Goal: Transaction & Acquisition: Purchase product/service

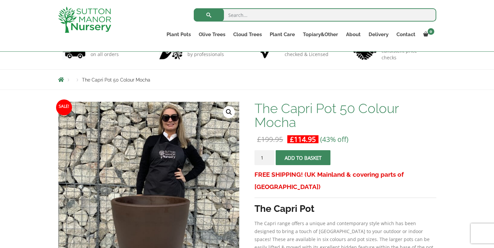
scroll to position [44, 0]
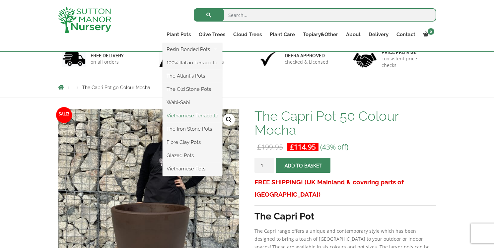
click at [176, 116] on link "Vietnamese Terracotta" at bounding box center [193, 116] width 60 height 10
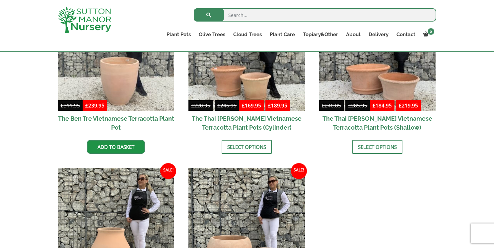
scroll to position [149, 0]
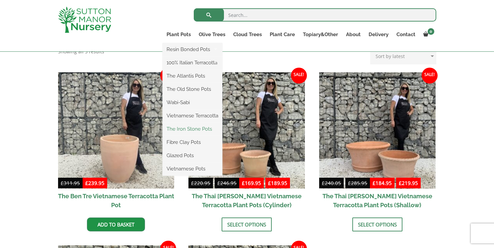
click at [196, 127] on link "The Iron Stone Pots" at bounding box center [193, 129] width 60 height 10
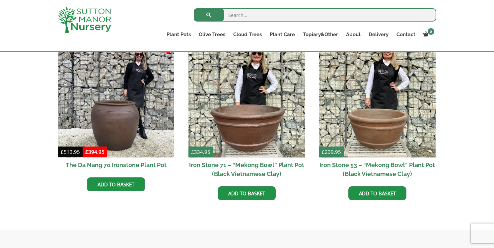
scroll to position [316, 0]
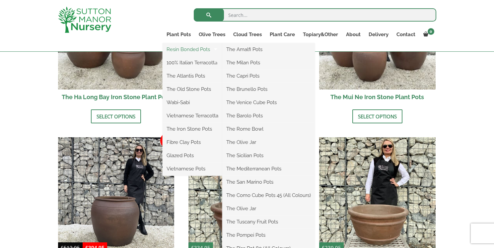
click at [172, 54] on link "Resin Bonded Pots" at bounding box center [193, 49] width 60 height 10
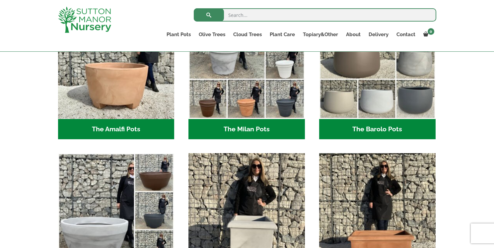
scroll to position [196, 0]
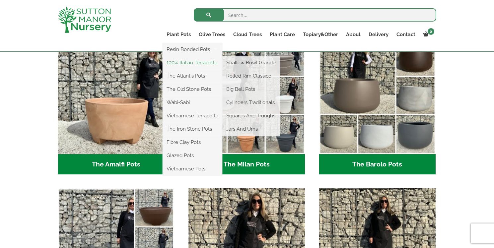
click at [174, 66] on link "100% Italian Terracotta" at bounding box center [193, 63] width 60 height 10
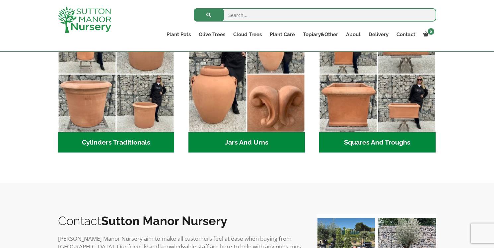
scroll to position [275, 0]
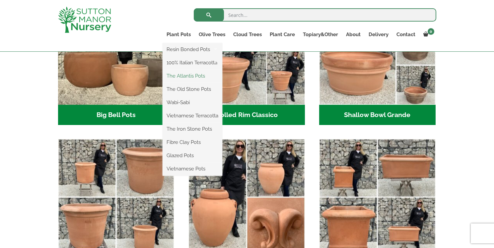
click at [183, 80] on link "The Atlantis Pots" at bounding box center [193, 76] width 60 height 10
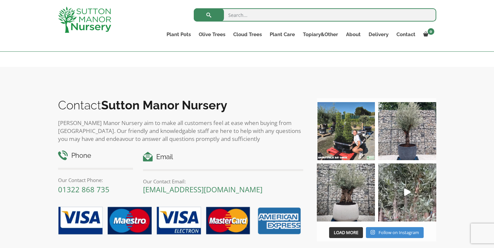
scroll to position [791, 0]
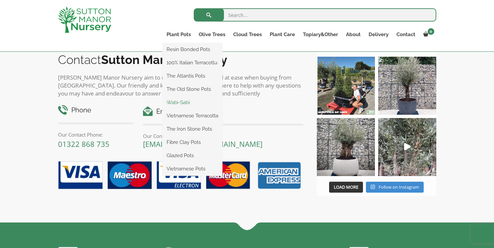
click at [186, 101] on link "Wabi-Sabi" at bounding box center [193, 103] width 60 height 10
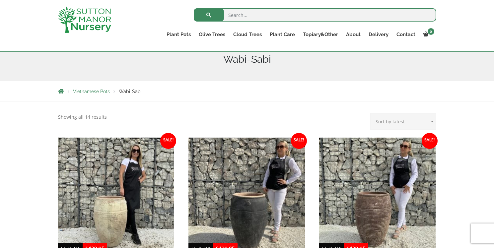
scroll to position [149, 0]
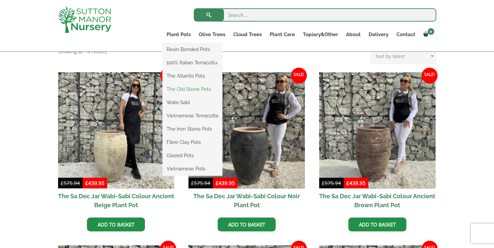
click at [185, 87] on link "The Old Stone Pots" at bounding box center [193, 89] width 60 height 10
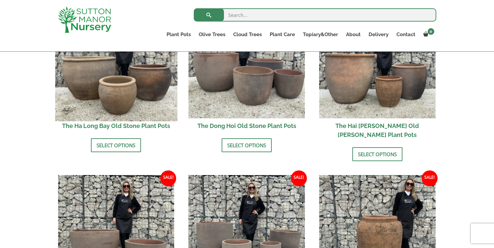
scroll to position [205, 0]
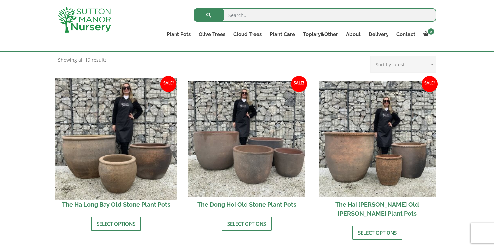
click at [157, 147] on img at bounding box center [116, 139] width 122 height 122
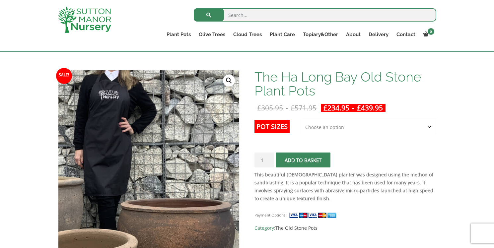
scroll to position [148, 0]
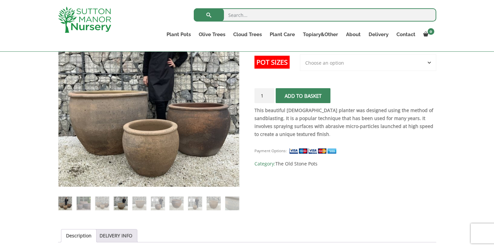
click at [127, 205] on img at bounding box center [121, 204] width 14 height 14
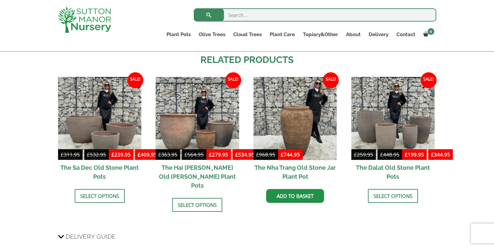
scroll to position [729, 0]
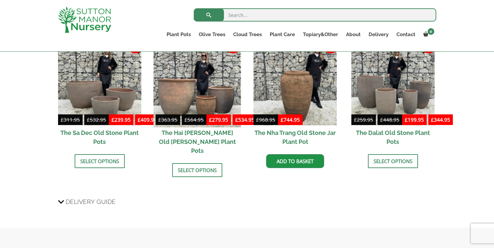
click at [238, 79] on img at bounding box center [198, 84] width 88 height 88
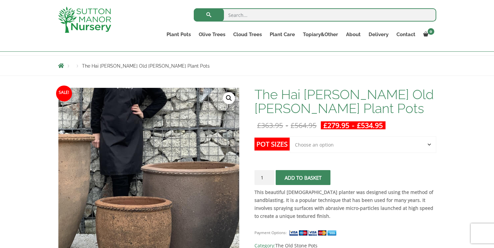
scroll to position [41, 0]
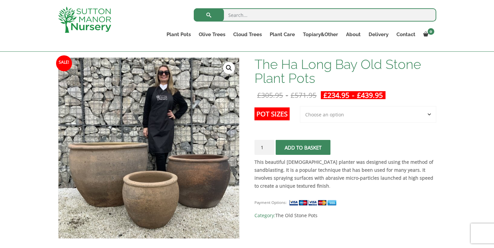
scroll to position [98, 0]
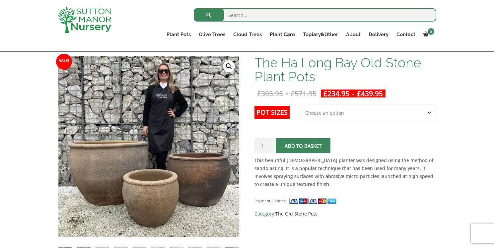
click at [336, 118] on select "Choose an option 3rd to Largest Pot In The Picture 2nd to Largest Pot In The Pi…" at bounding box center [368, 113] width 136 height 17
select select "2nd to Largest Pot In The Picture"
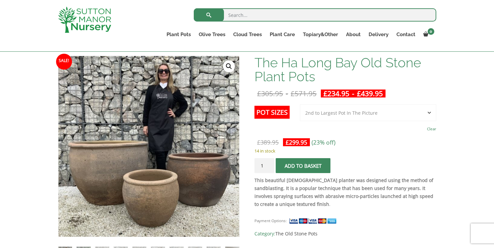
click at [303, 166] on span "submit" at bounding box center [303, 166] width 0 height 0
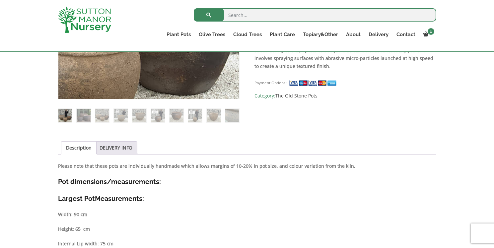
scroll to position [276, 0]
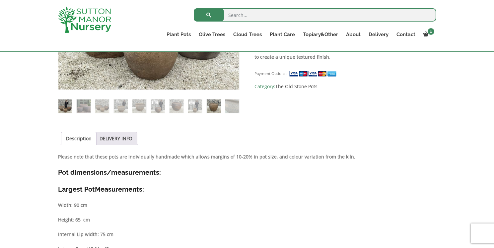
click at [217, 109] on img at bounding box center [214, 107] width 14 height 14
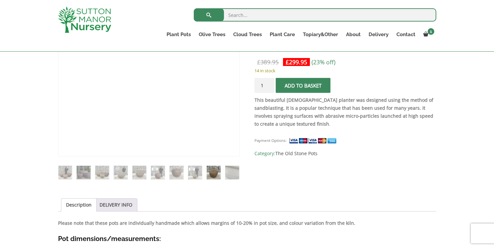
scroll to position [167, 0]
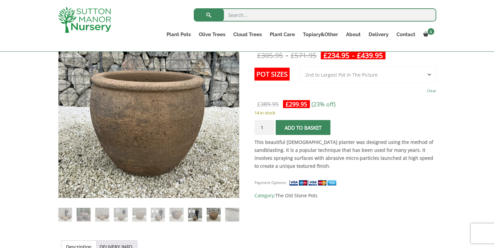
click at [198, 214] on img at bounding box center [195, 215] width 14 height 14
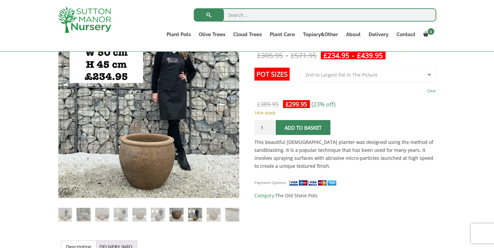
click at [180, 215] on img at bounding box center [177, 215] width 14 height 14
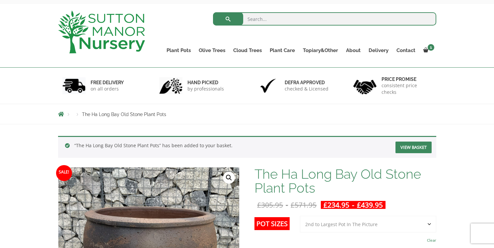
scroll to position [0, 0]
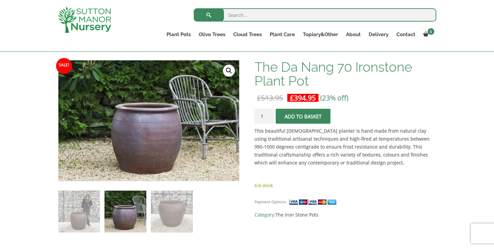
scroll to position [90, 0]
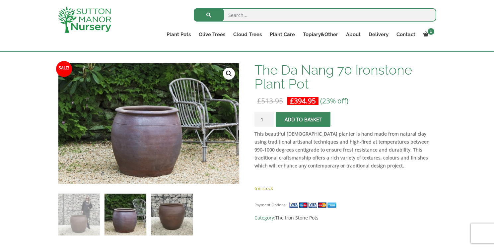
click at [156, 219] on img at bounding box center [171, 214] width 41 height 41
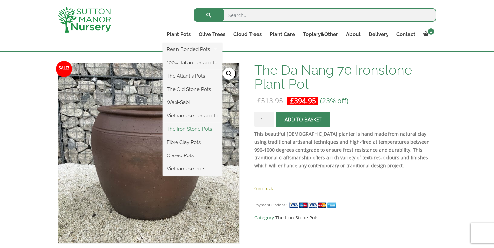
click at [188, 131] on link "The Iron Stone Pots" at bounding box center [193, 129] width 60 height 10
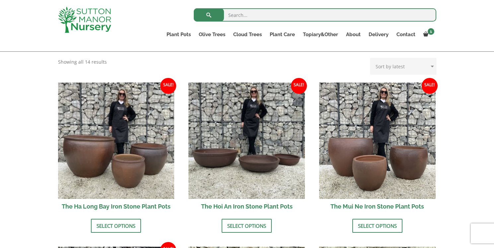
scroll to position [233, 0]
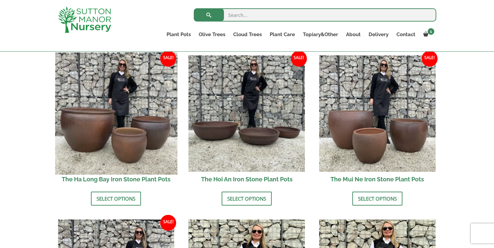
click at [152, 134] on img at bounding box center [116, 113] width 122 height 122
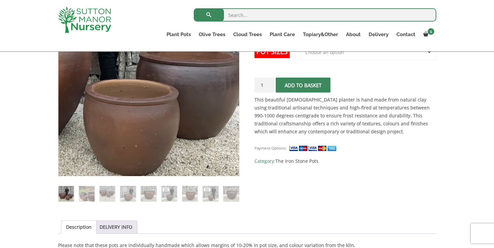
scroll to position [150, 0]
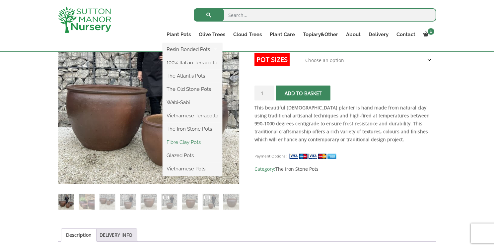
click at [185, 144] on link "Fibre Clay Pots" at bounding box center [193, 142] width 60 height 10
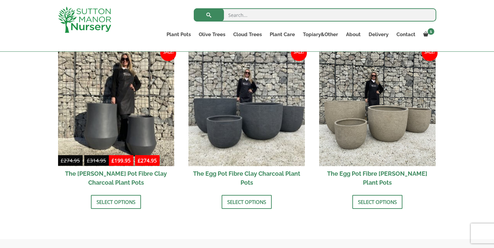
scroll to position [56, 0]
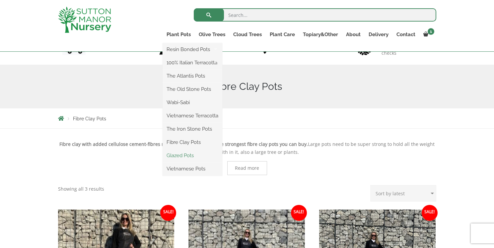
click at [186, 156] on link "Glazed Pots" at bounding box center [193, 156] width 60 height 10
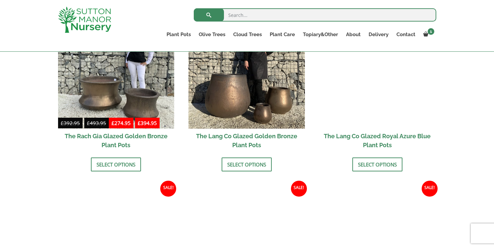
scroll to position [605, 0]
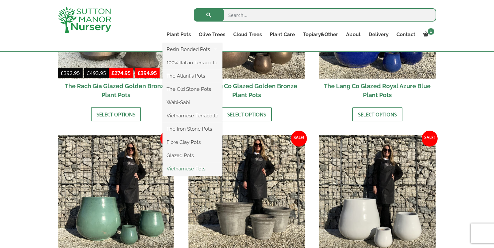
click at [181, 164] on link "Vietnamese Pots" at bounding box center [193, 169] width 60 height 10
